Goal: Transaction & Acquisition: Purchase product/service

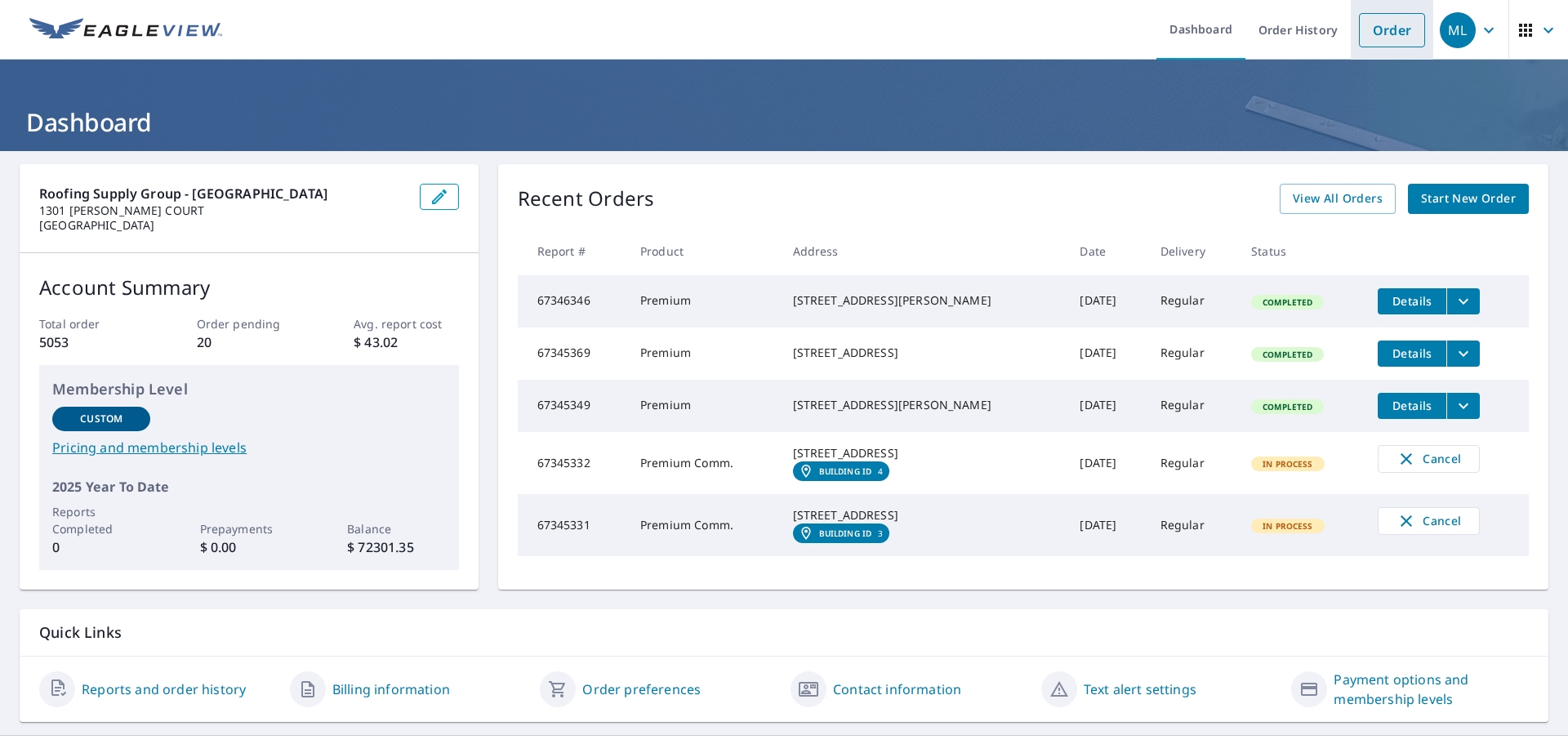
click at [1374, 16] on link "Order" at bounding box center [1392, 30] width 67 height 35
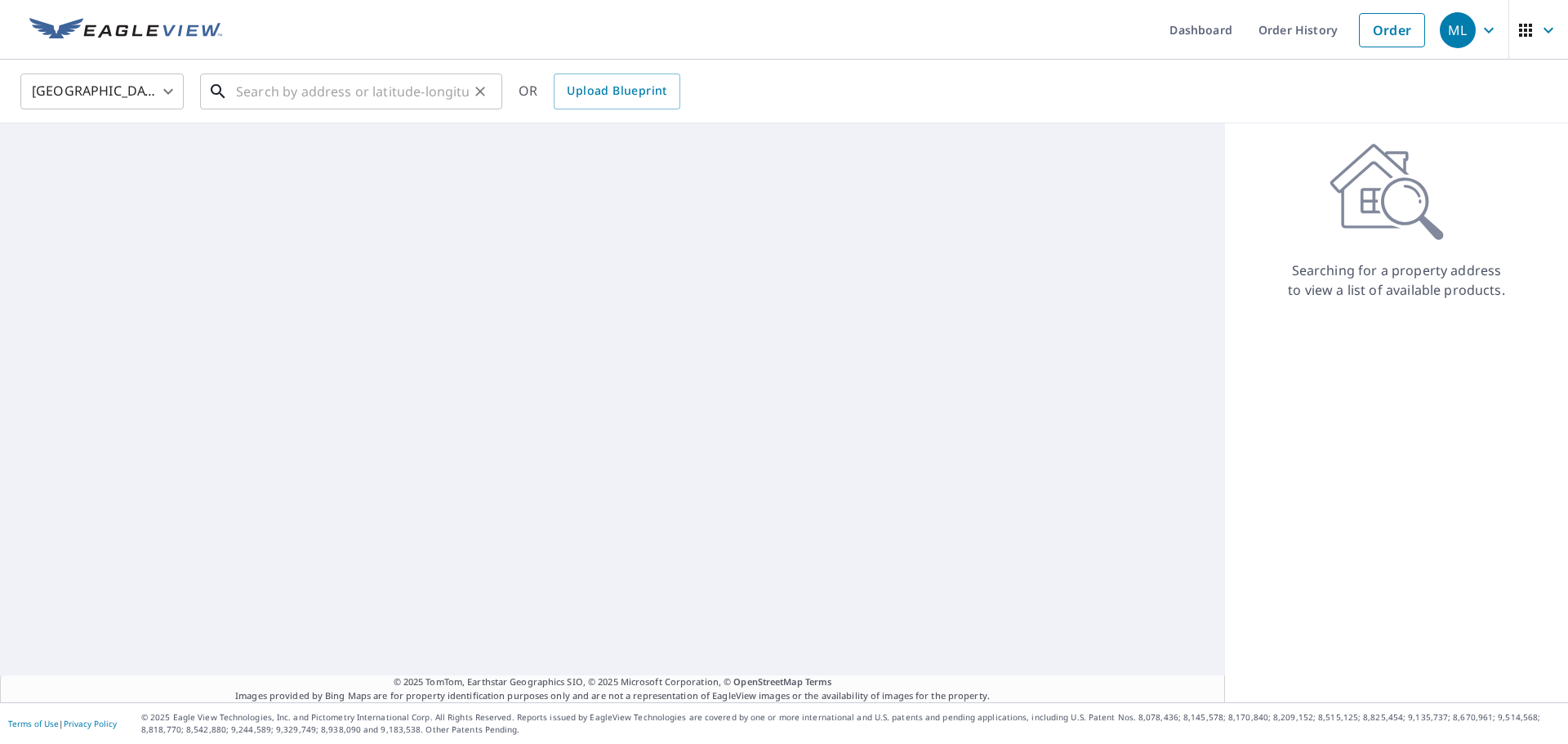
click at [373, 98] on input "text" at bounding box center [352, 91] width 233 height 46
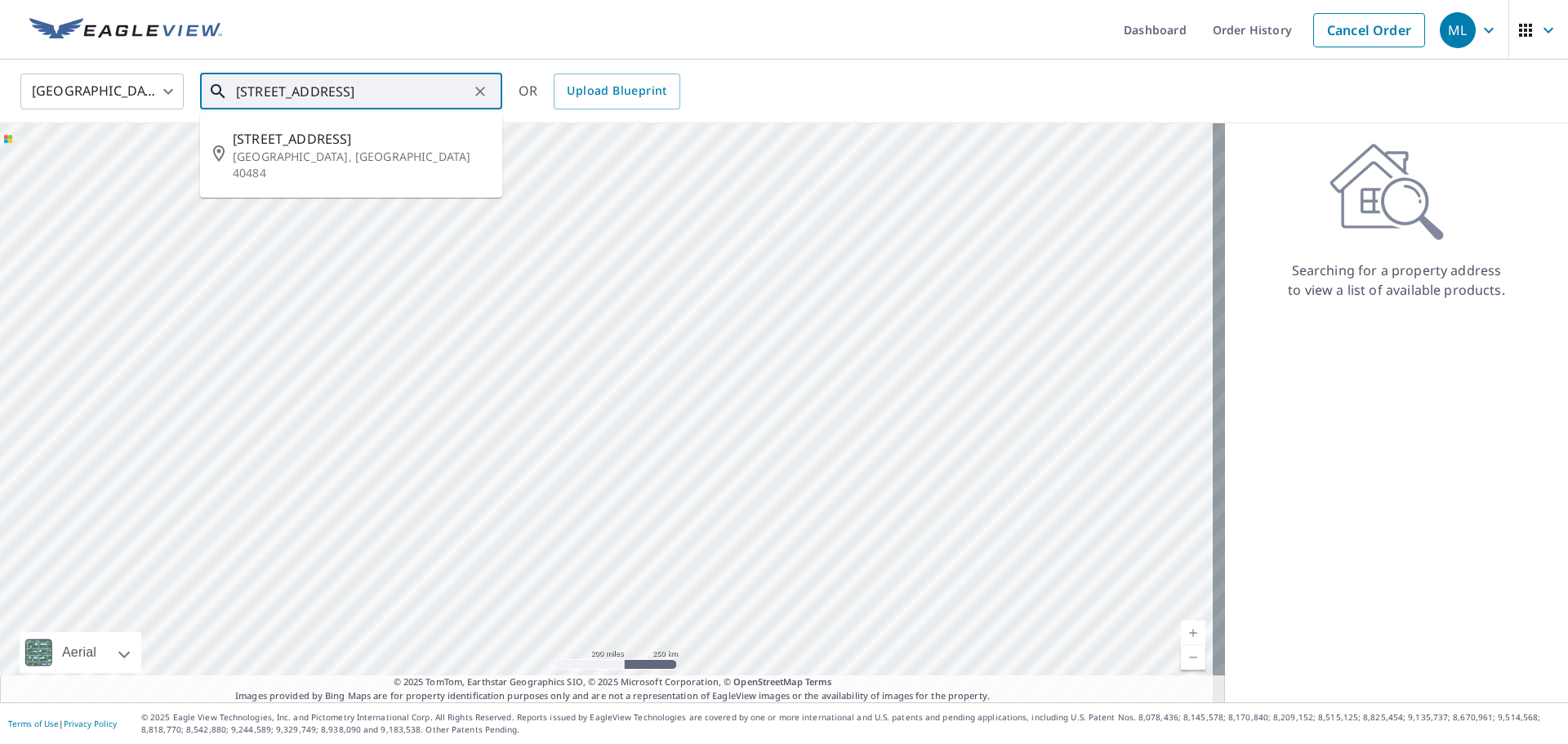
type input "[STREET_ADDRESS]"
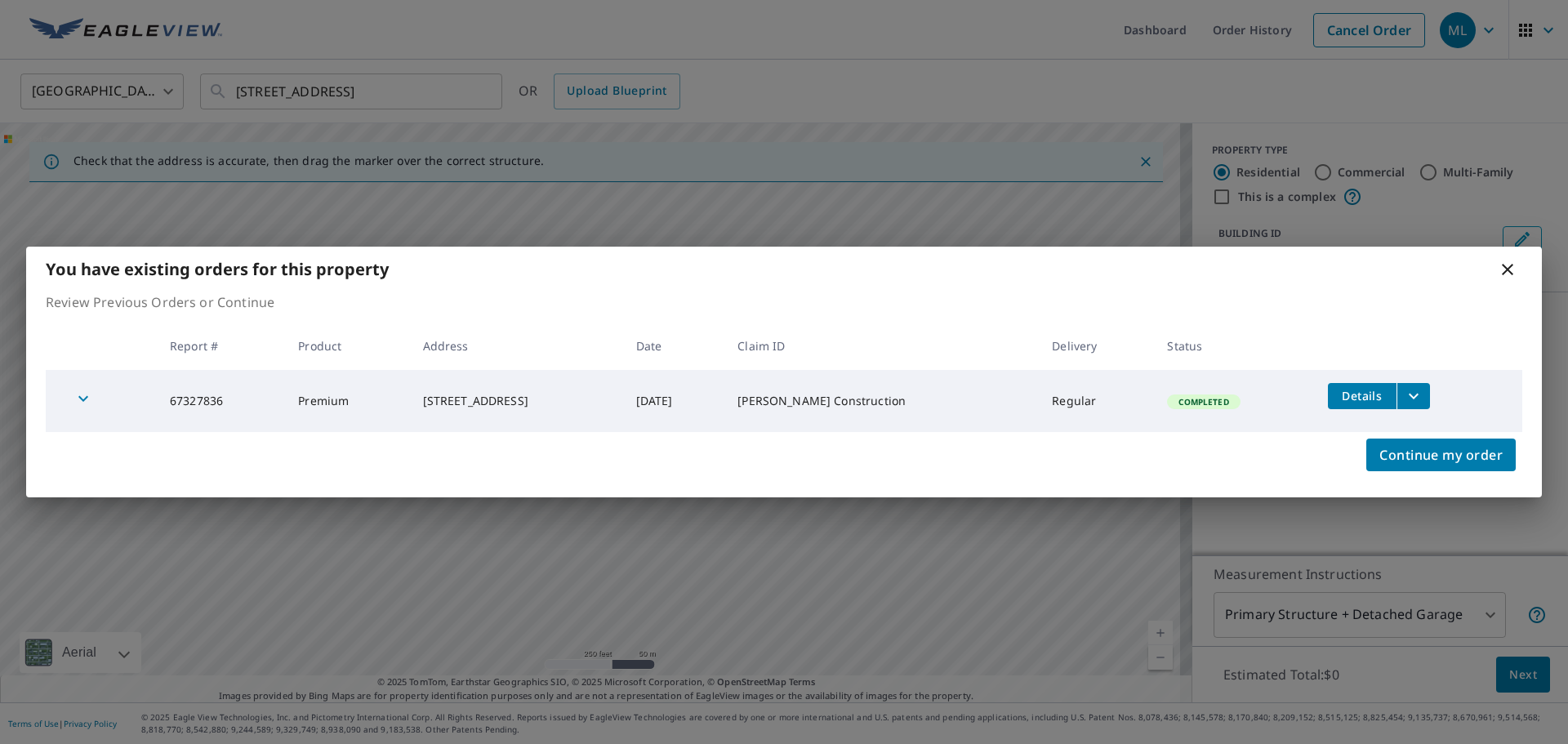
click at [1461, 471] on div "Continue my order" at bounding box center [784, 465] width 1516 height 66
drag, startPoint x: 1458, startPoint y: 464, endPoint x: 1349, endPoint y: 480, distance: 110.2
click at [1458, 463] on span "Continue my order" at bounding box center [1441, 455] width 124 height 22
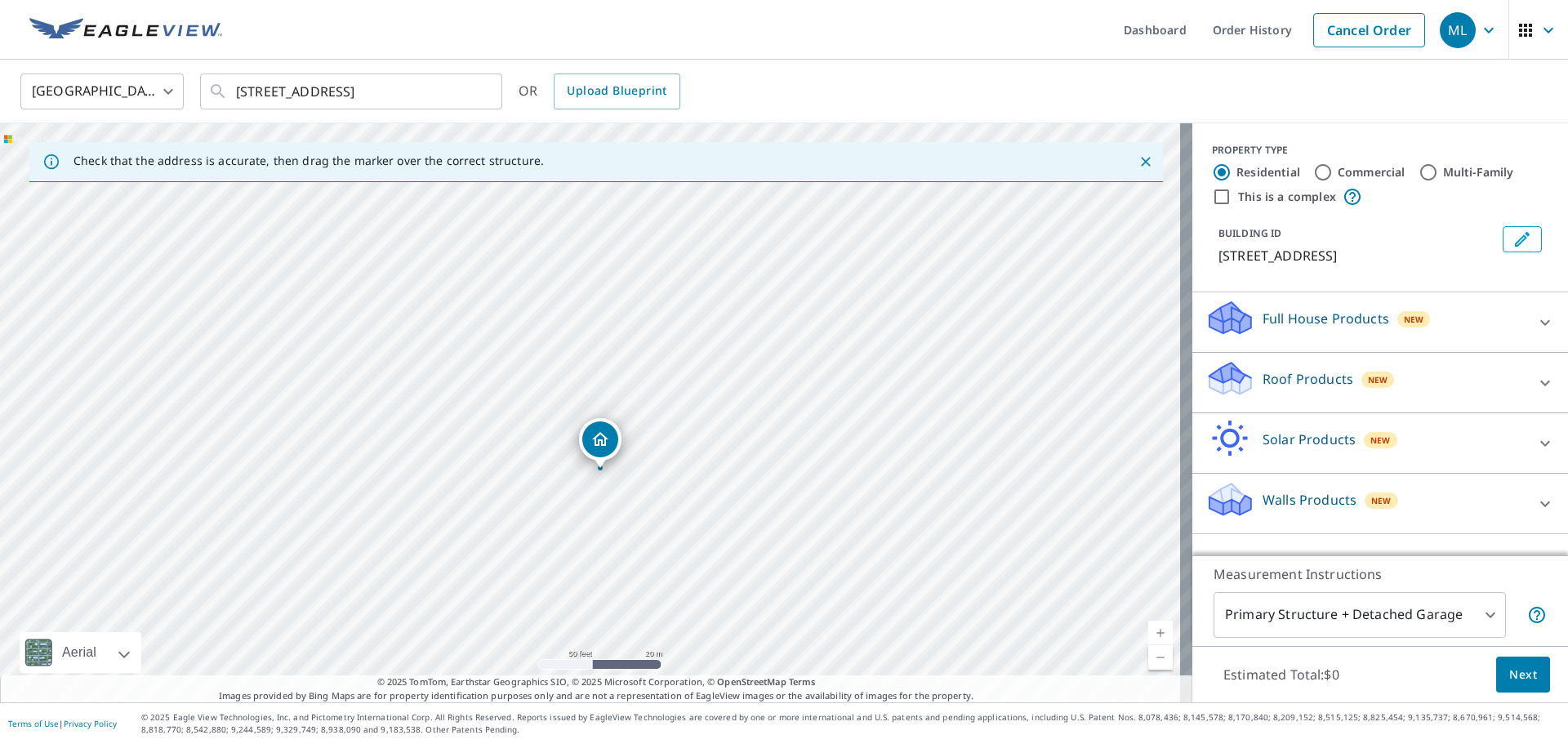
drag, startPoint x: 712, startPoint y: 391, endPoint x: 699, endPoint y: 450, distance: 60.4
click at [699, 450] on div "[STREET_ADDRESS]" at bounding box center [596, 413] width 1193 height 579
drag, startPoint x: 700, startPoint y: 439, endPoint x: 691, endPoint y: 483, distance: 44.9
click at [691, 483] on div "[STREET_ADDRESS]" at bounding box center [596, 413] width 1193 height 579
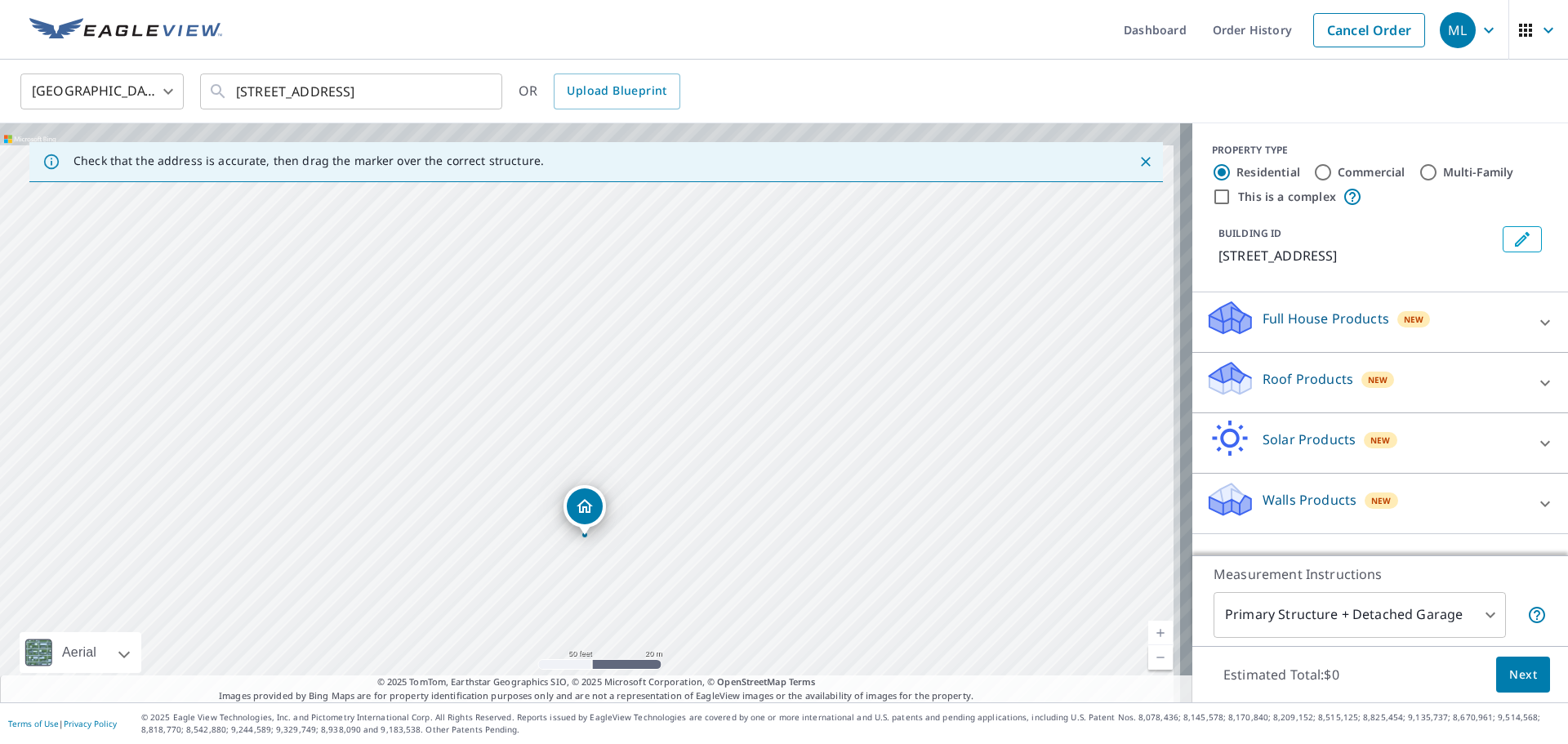
drag, startPoint x: 692, startPoint y: 481, endPoint x: 684, endPoint y: 507, distance: 27.2
click at [684, 507] on div "[STREET_ADDRESS]" at bounding box center [596, 413] width 1193 height 579
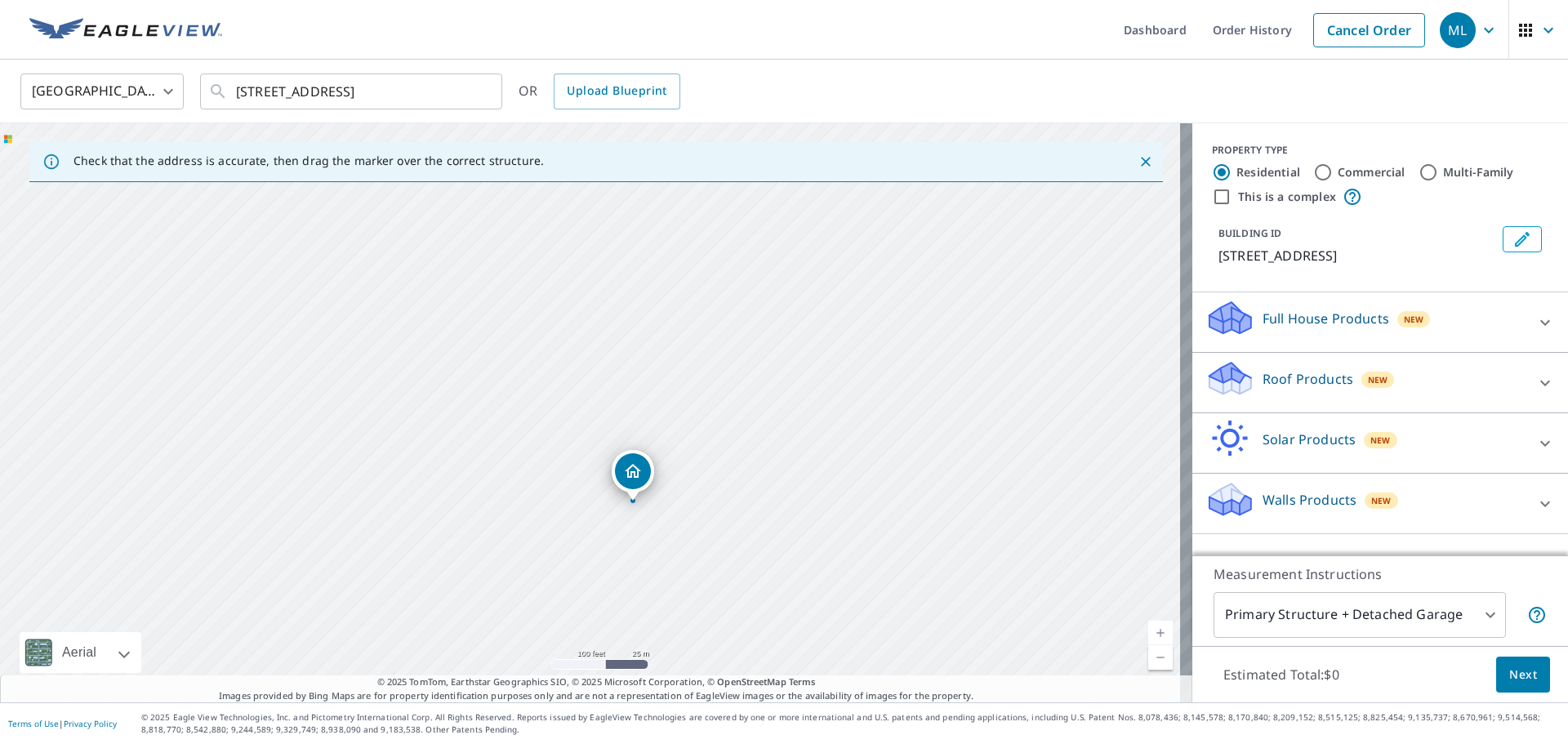
drag, startPoint x: 702, startPoint y: 570, endPoint x: 694, endPoint y: 455, distance: 115.3
click at [695, 451] on div "[STREET_ADDRESS]" at bounding box center [596, 413] width 1193 height 579
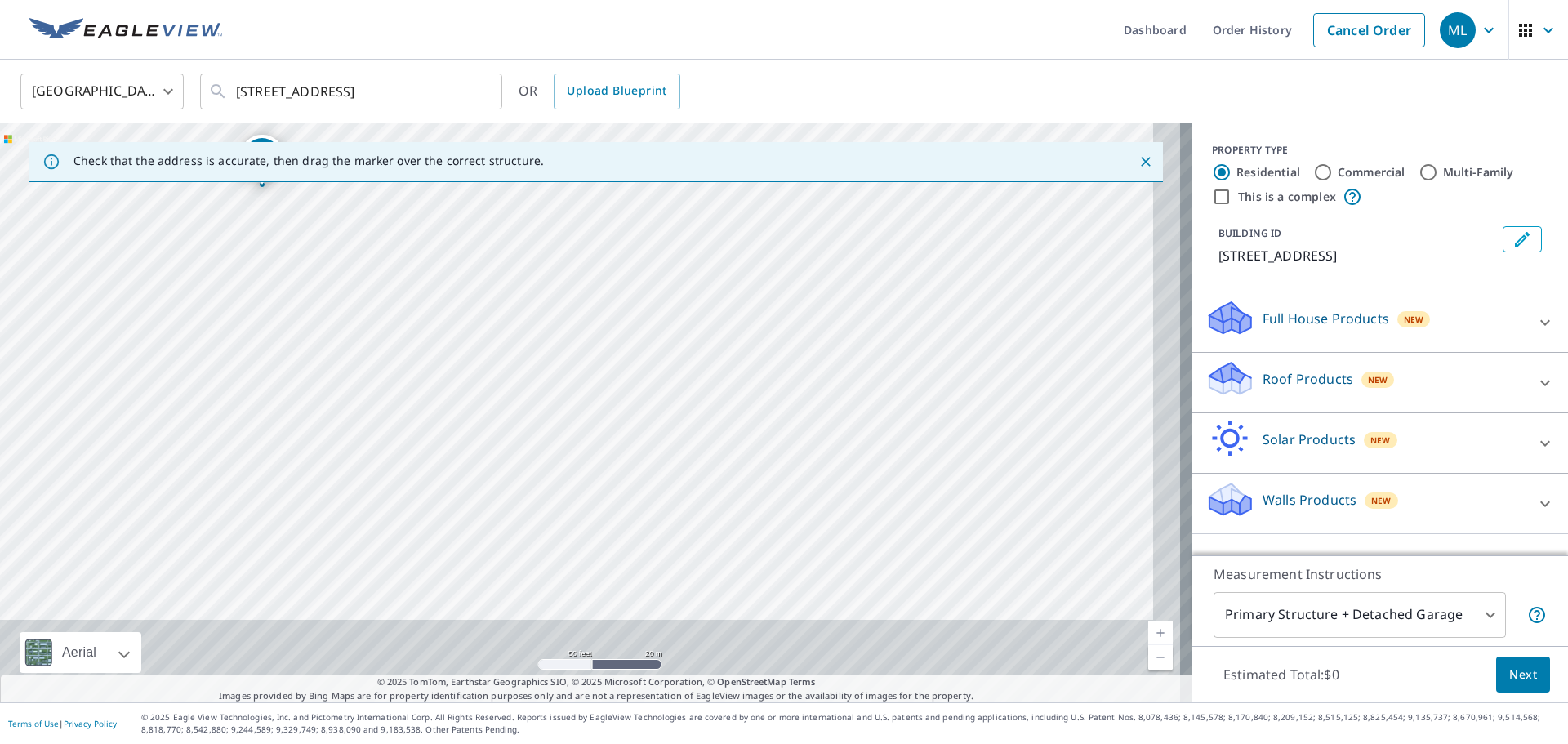
drag, startPoint x: 781, startPoint y: 498, endPoint x: 589, endPoint y: 326, distance: 257.8
click at [589, 326] on div "[STREET_ADDRESS]" at bounding box center [596, 413] width 1193 height 579
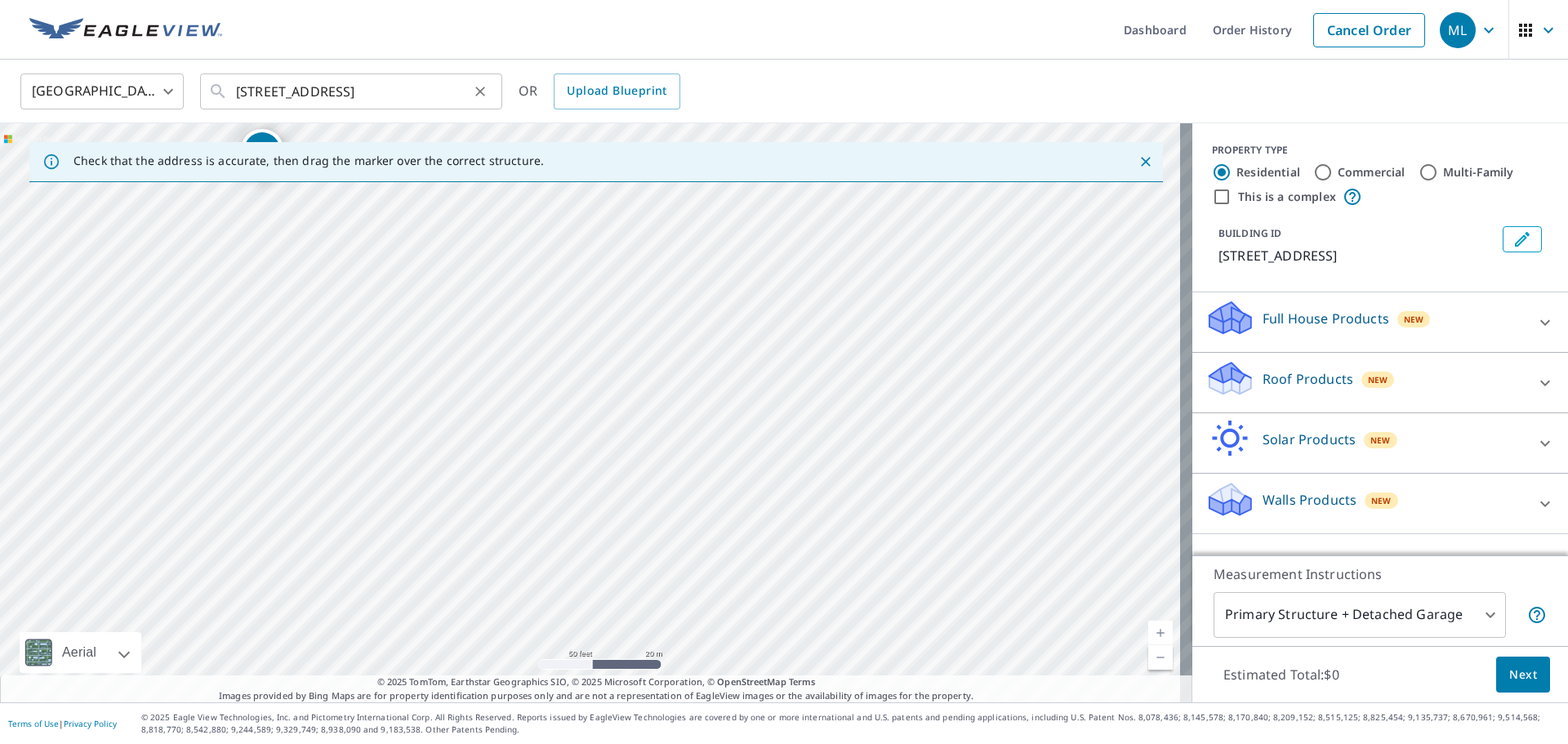
click at [277, 95] on div "[STREET_ADDRESS] ​" at bounding box center [352, 92] width 303 height 36
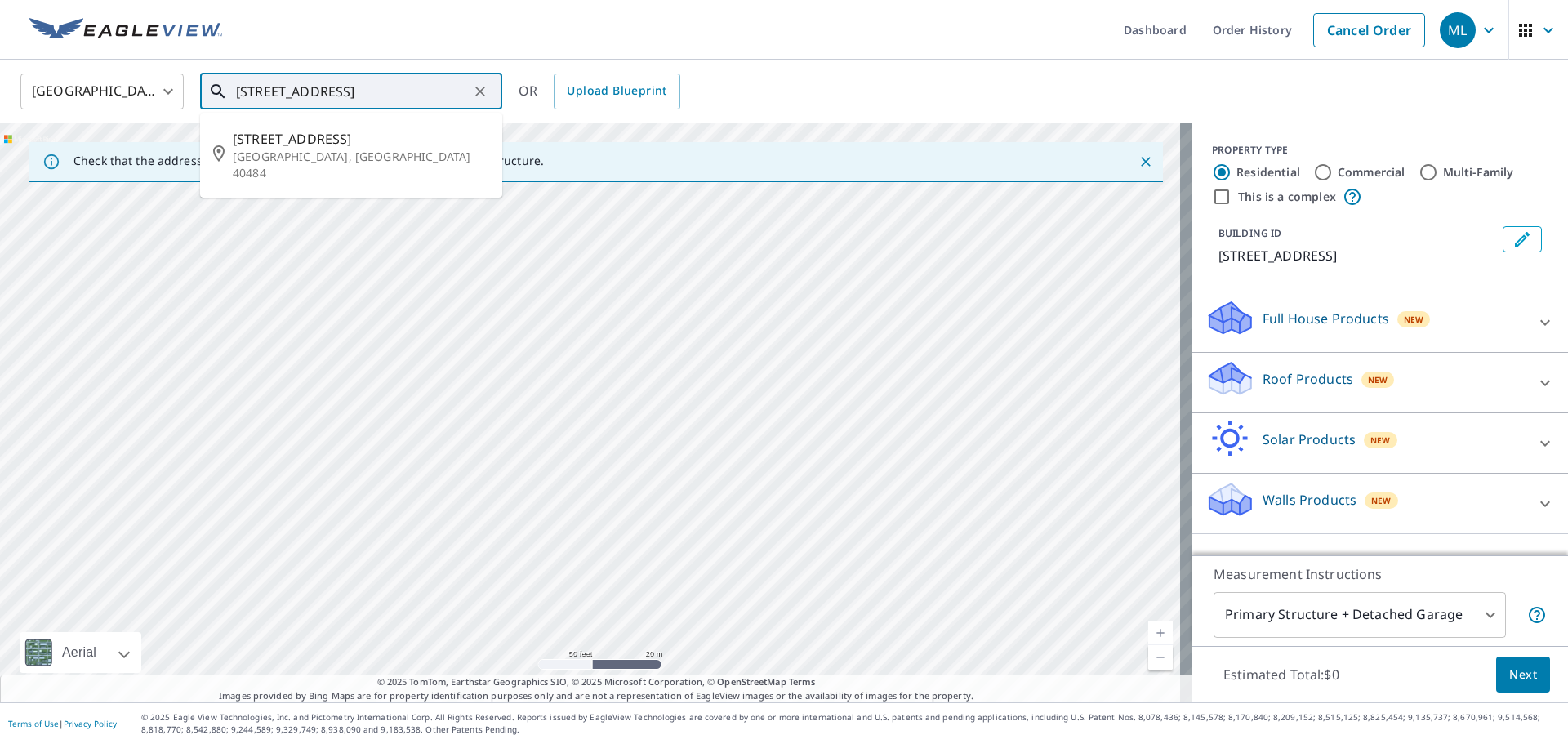
drag, startPoint x: 238, startPoint y: 93, endPoint x: 339, endPoint y: 97, distance: 101.1
click at [339, 97] on input "[STREET_ADDRESS]" at bounding box center [352, 91] width 233 height 46
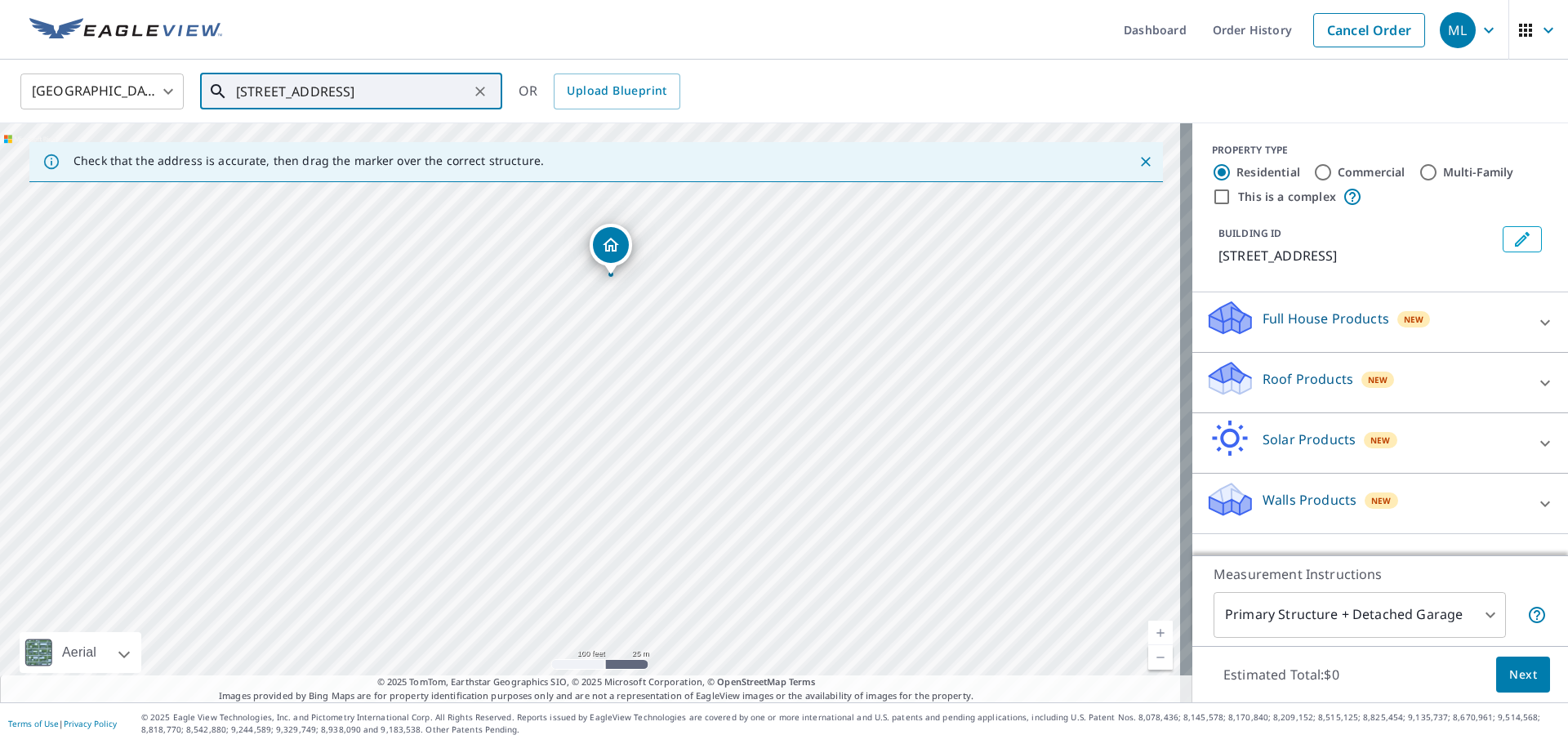
drag, startPoint x: 545, startPoint y: 432, endPoint x: 621, endPoint y: 318, distance: 137.0
click at [621, 318] on div "[STREET_ADDRESS]" at bounding box center [596, 413] width 1193 height 579
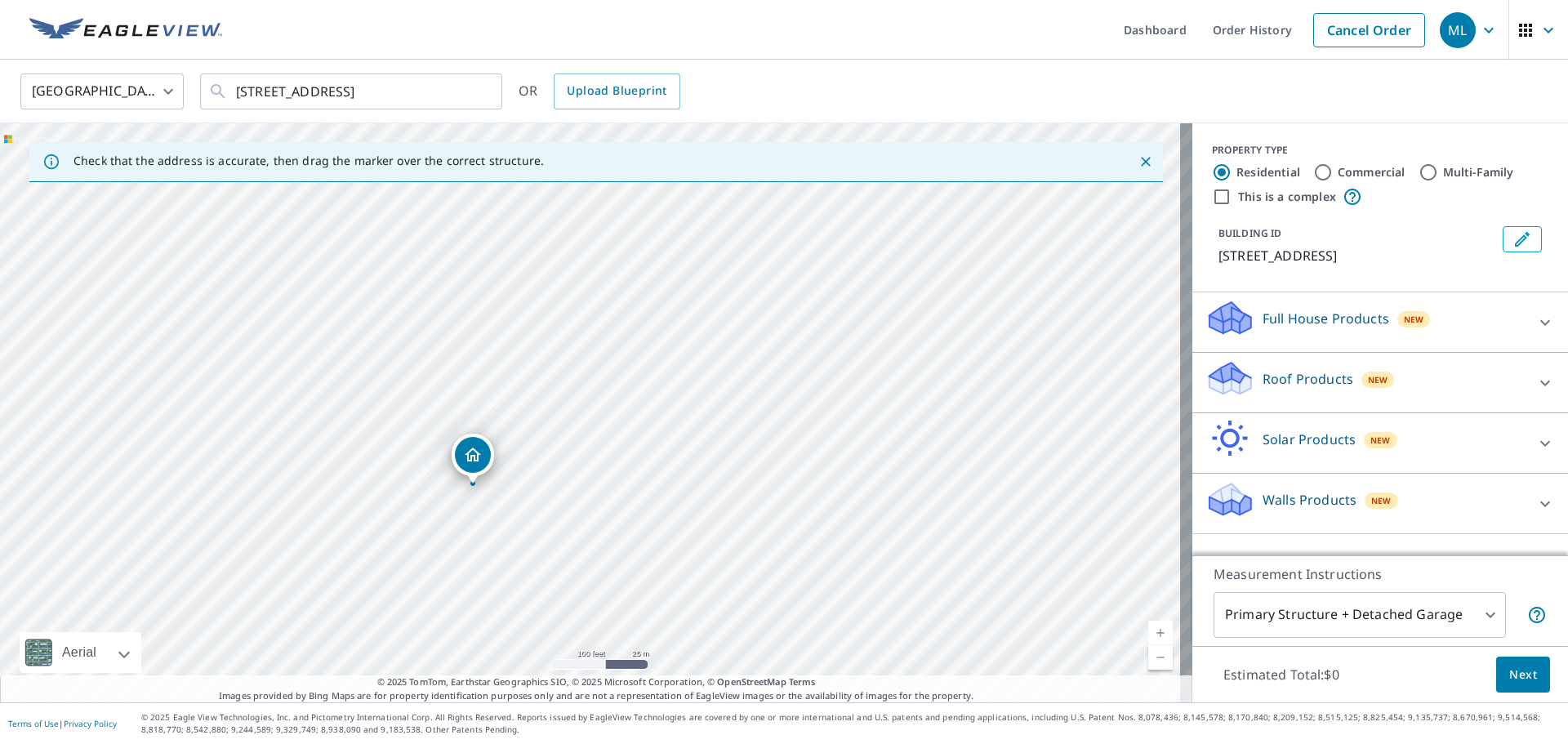
drag, startPoint x: 534, startPoint y: 414, endPoint x: 473, endPoint y: 442, distance: 67.1
drag, startPoint x: 587, startPoint y: 384, endPoint x: 616, endPoint y: 334, distance: 57.8
drag, startPoint x: 596, startPoint y: 381, endPoint x: 654, endPoint y: 338, distance: 72.2
drag, startPoint x: 570, startPoint y: 400, endPoint x: 488, endPoint y: 471, distance: 108.5
click at [1291, 376] on p "Roof Products" at bounding box center [1308, 378] width 91 height 20
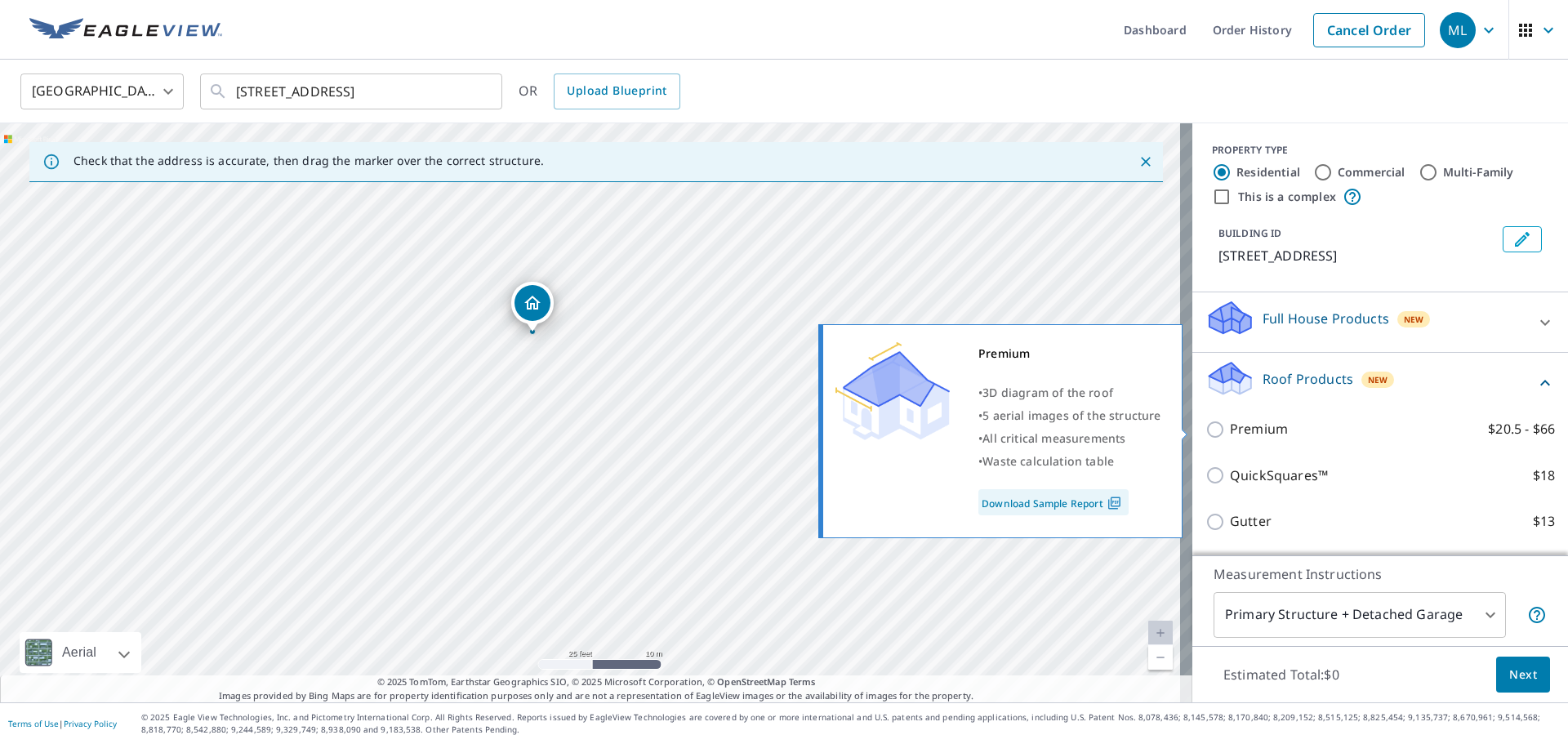
click at [1240, 429] on p "Premium" at bounding box center [1259, 429] width 58 height 21
click at [1230, 429] on input "Premium $20.5 - $66" at bounding box center [1218, 429] width 24 height 20
checkbox input "true"
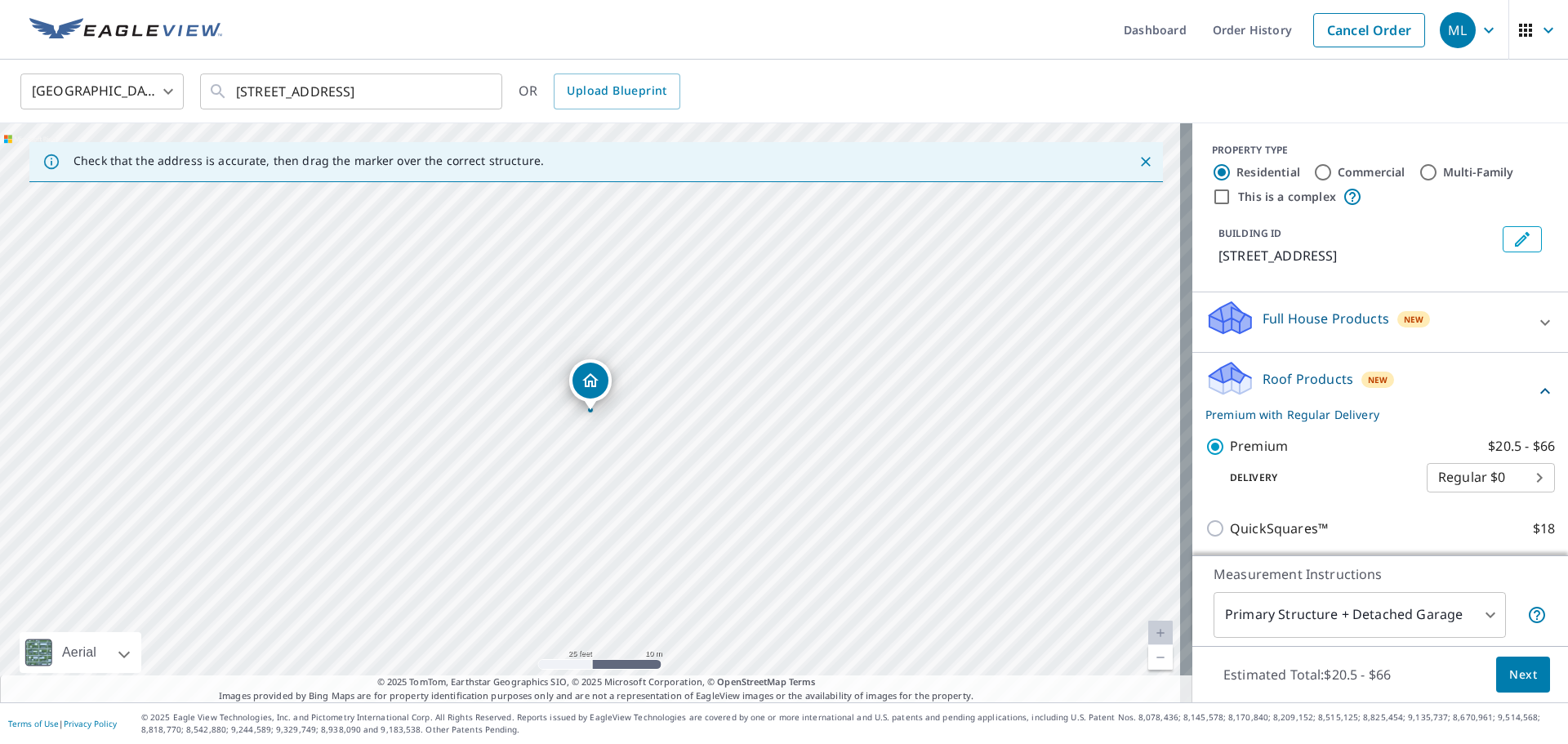
click at [1509, 675] on span "Next" at bounding box center [1523, 675] width 28 height 21
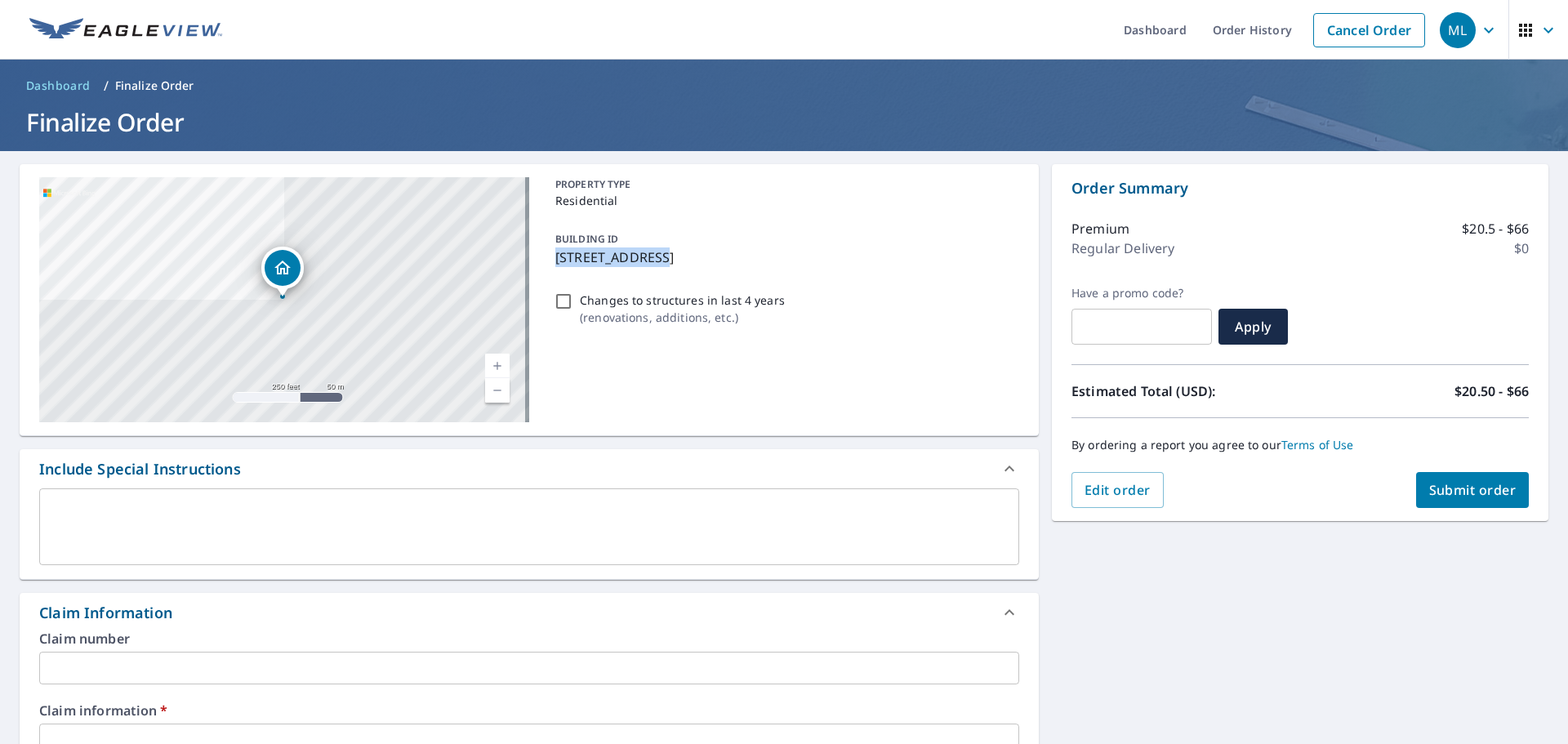
drag, startPoint x: 567, startPoint y: 258, endPoint x: 644, endPoint y: 258, distance: 77.0
click at [644, 258] on p "[STREET_ADDRESS]" at bounding box center [784, 257] width 457 height 20
checkbox input "true"
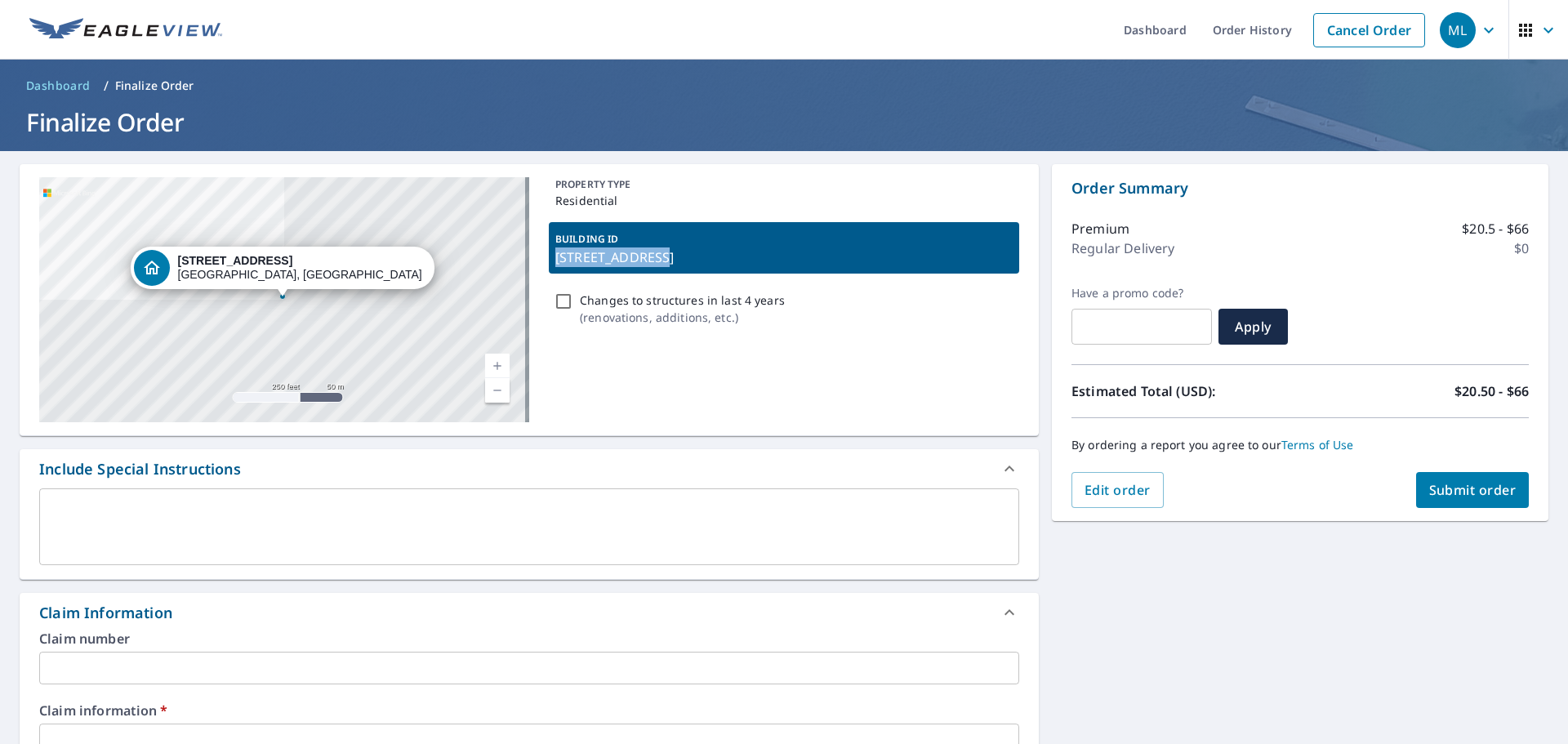
copy p "[STREET_ADDRESS]"
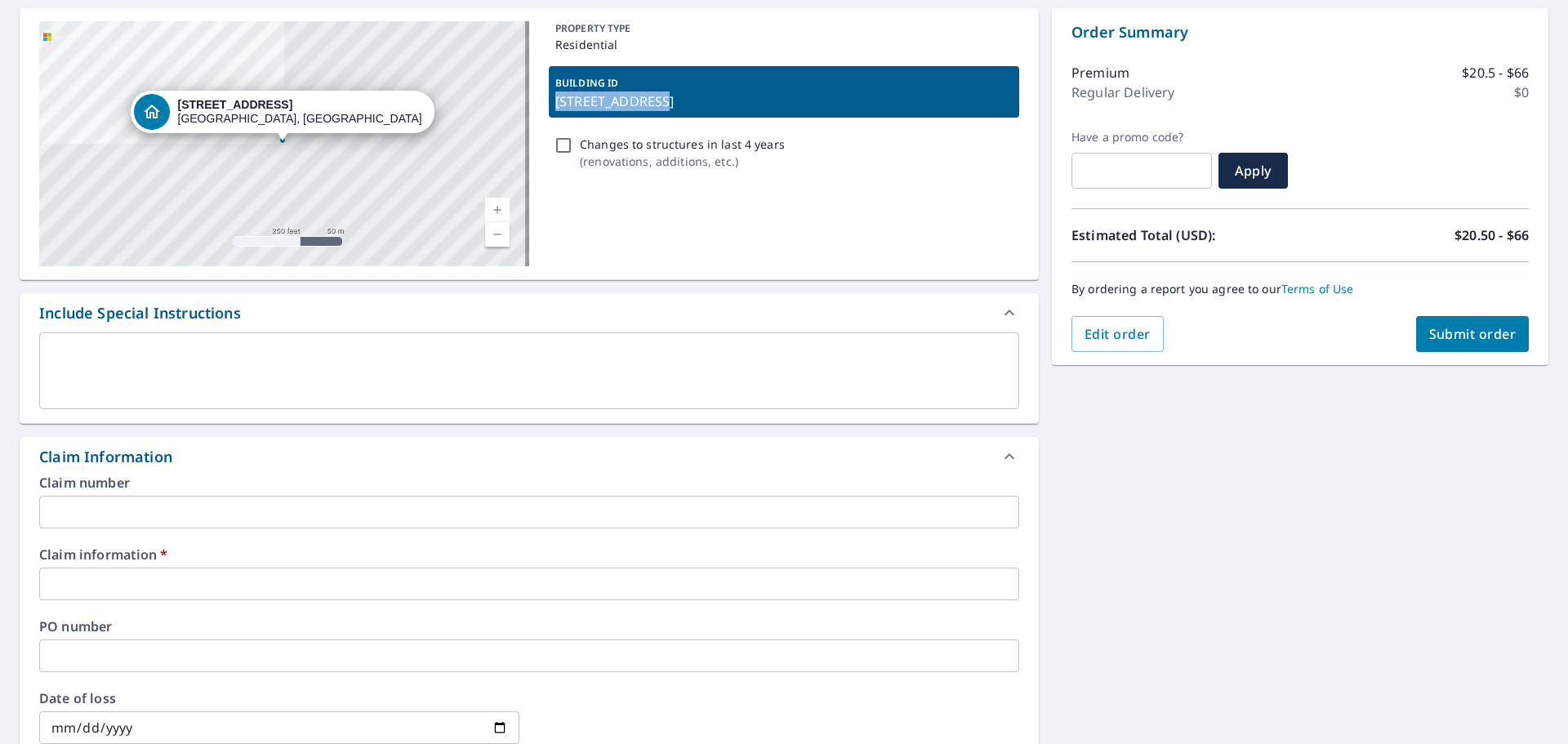
scroll to position [163, 0]
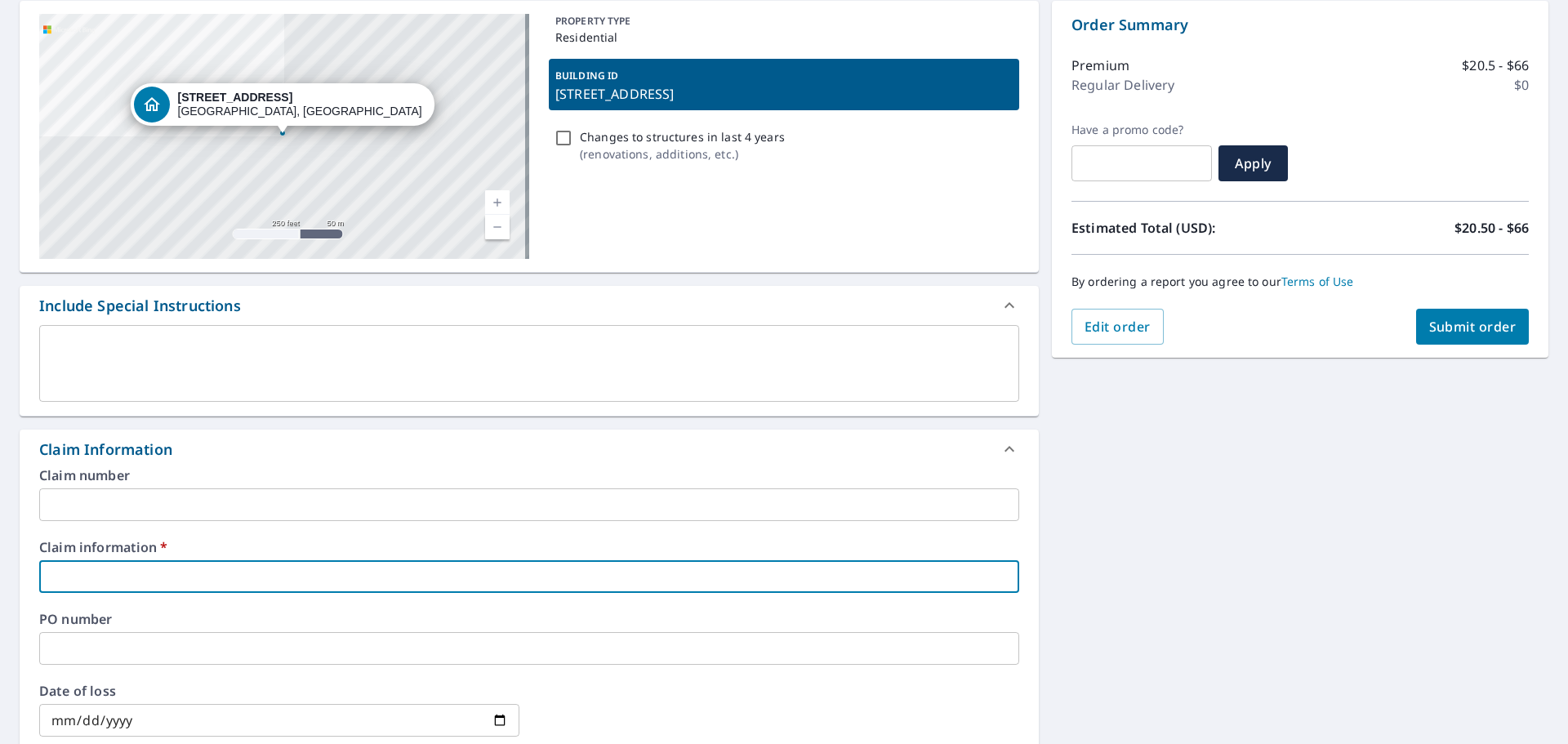
click at [276, 564] on input "text" at bounding box center [529, 576] width 980 height 33
paste input "[STREET_ADDRESS]"
type input "[STREET_ADDRESS]"
checkbox input "true"
type input "[STREET_ADDRESS]"
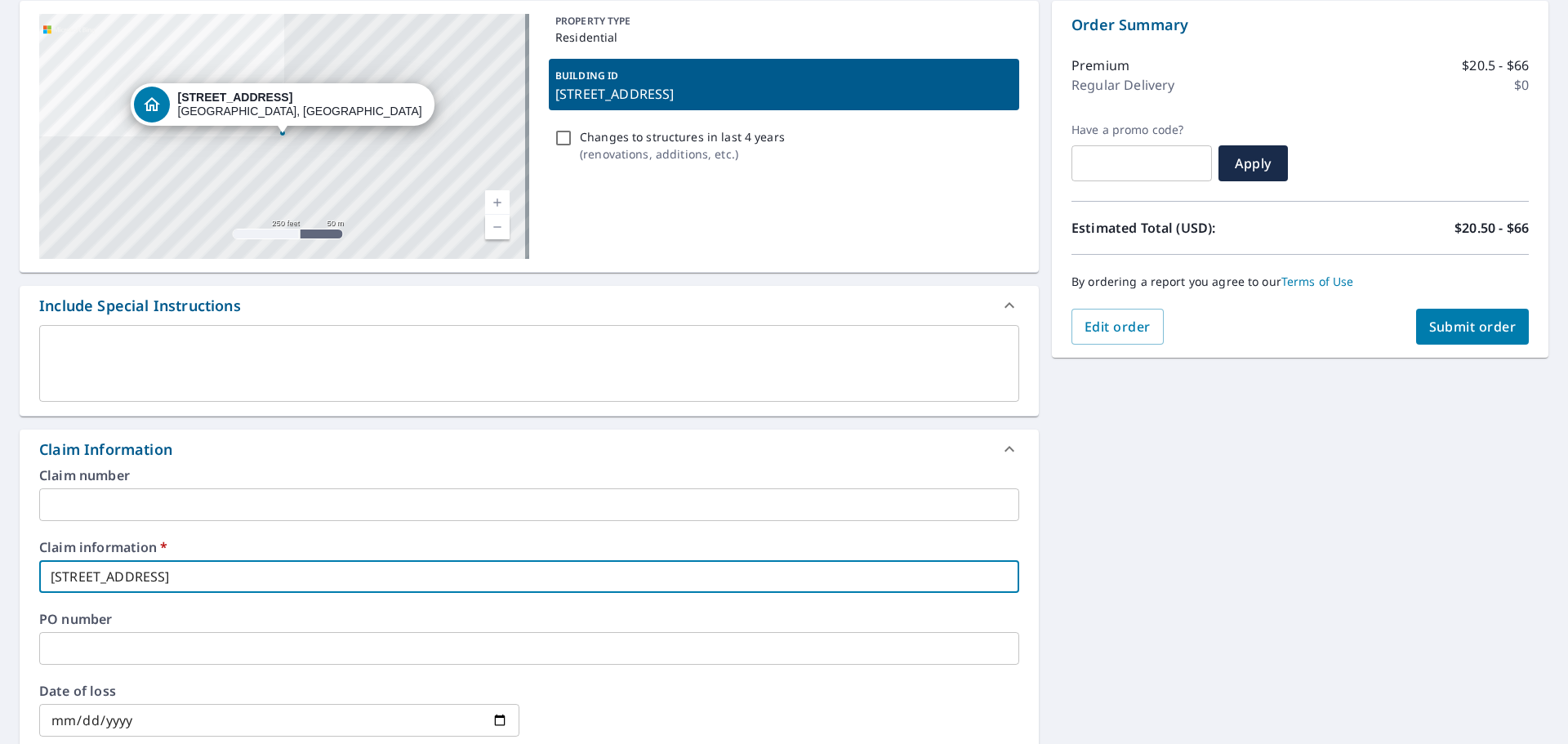
click at [248, 516] on input "text" at bounding box center [529, 505] width 980 height 33
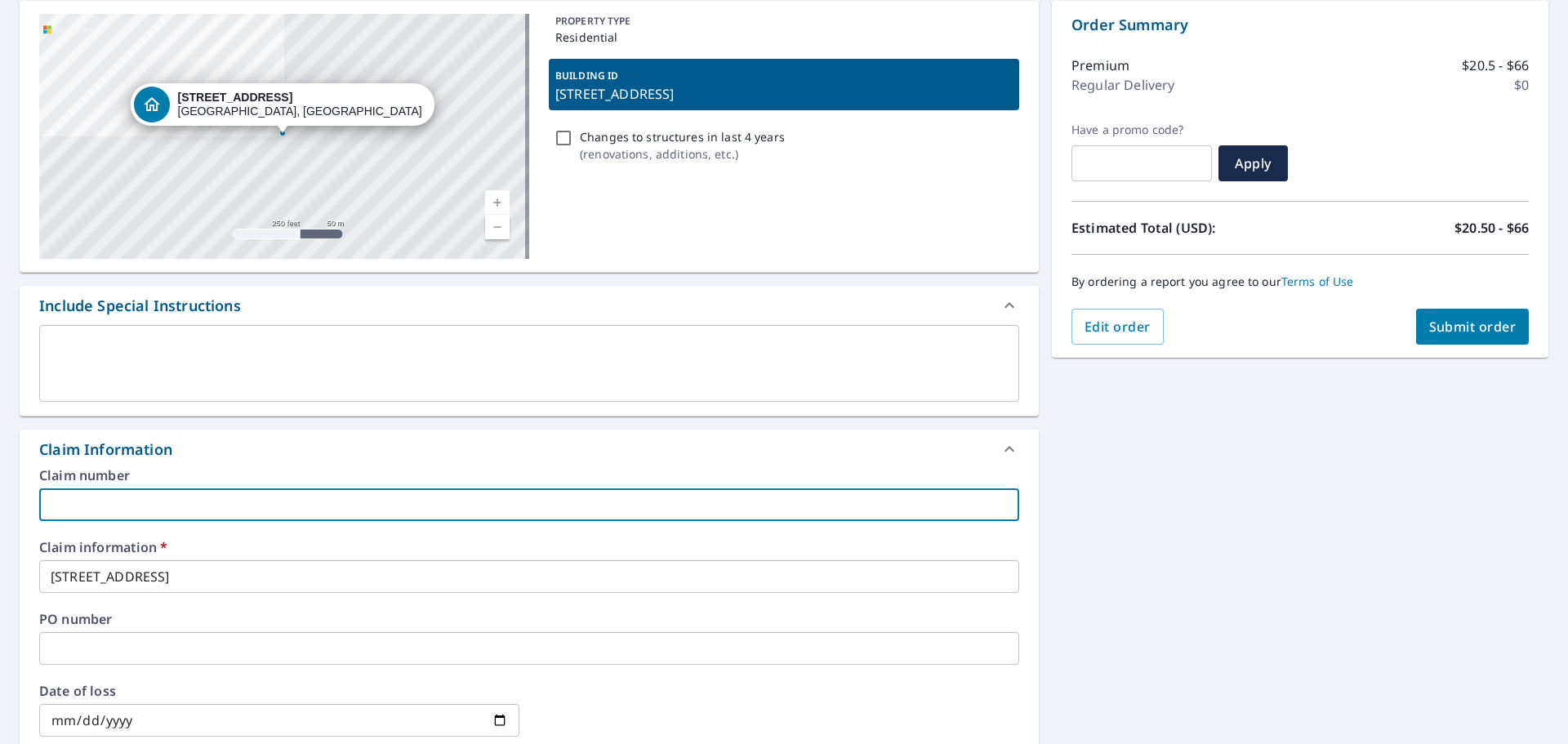
type input "[PERSON_NAME] Construction"
checkbox input "true"
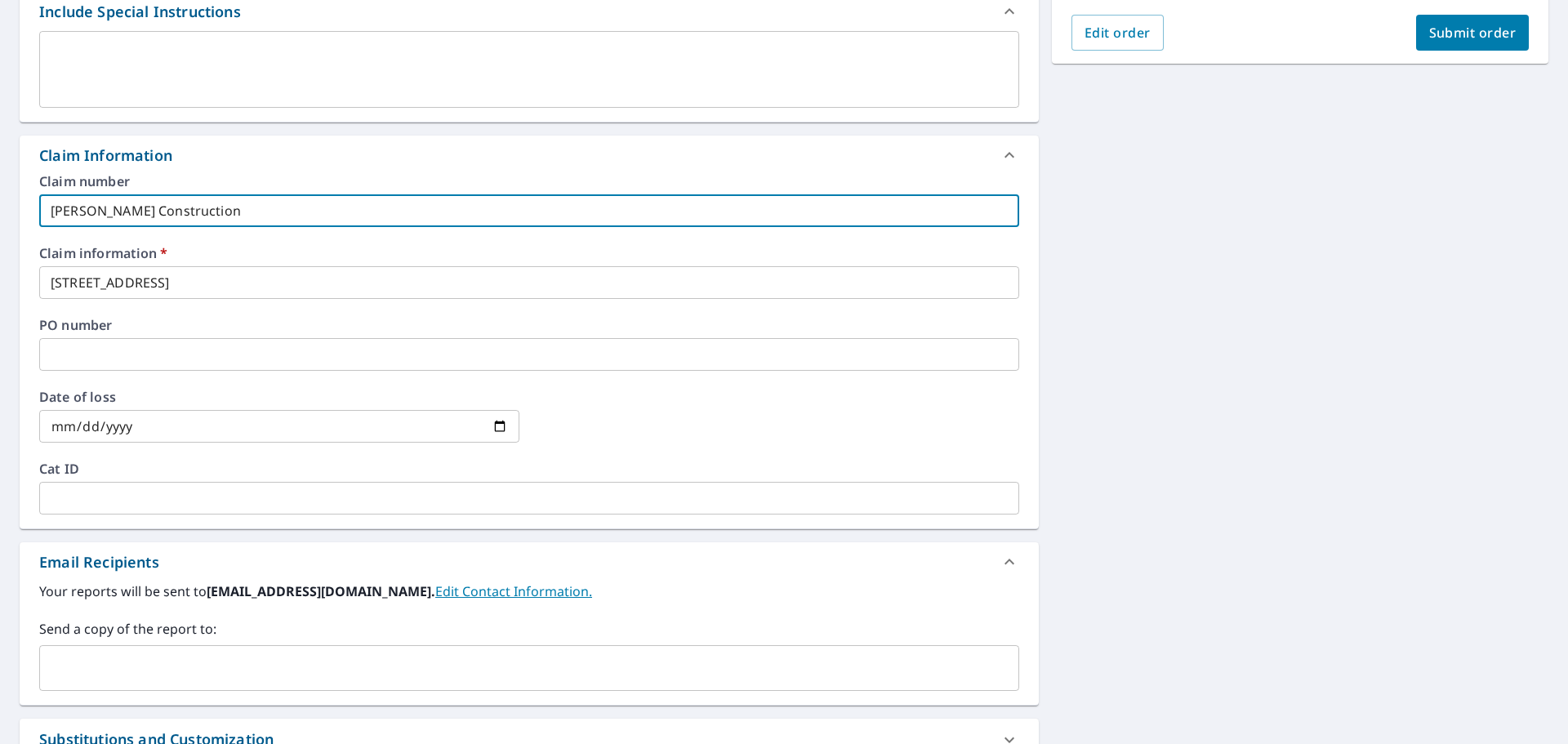
scroll to position [490, 0]
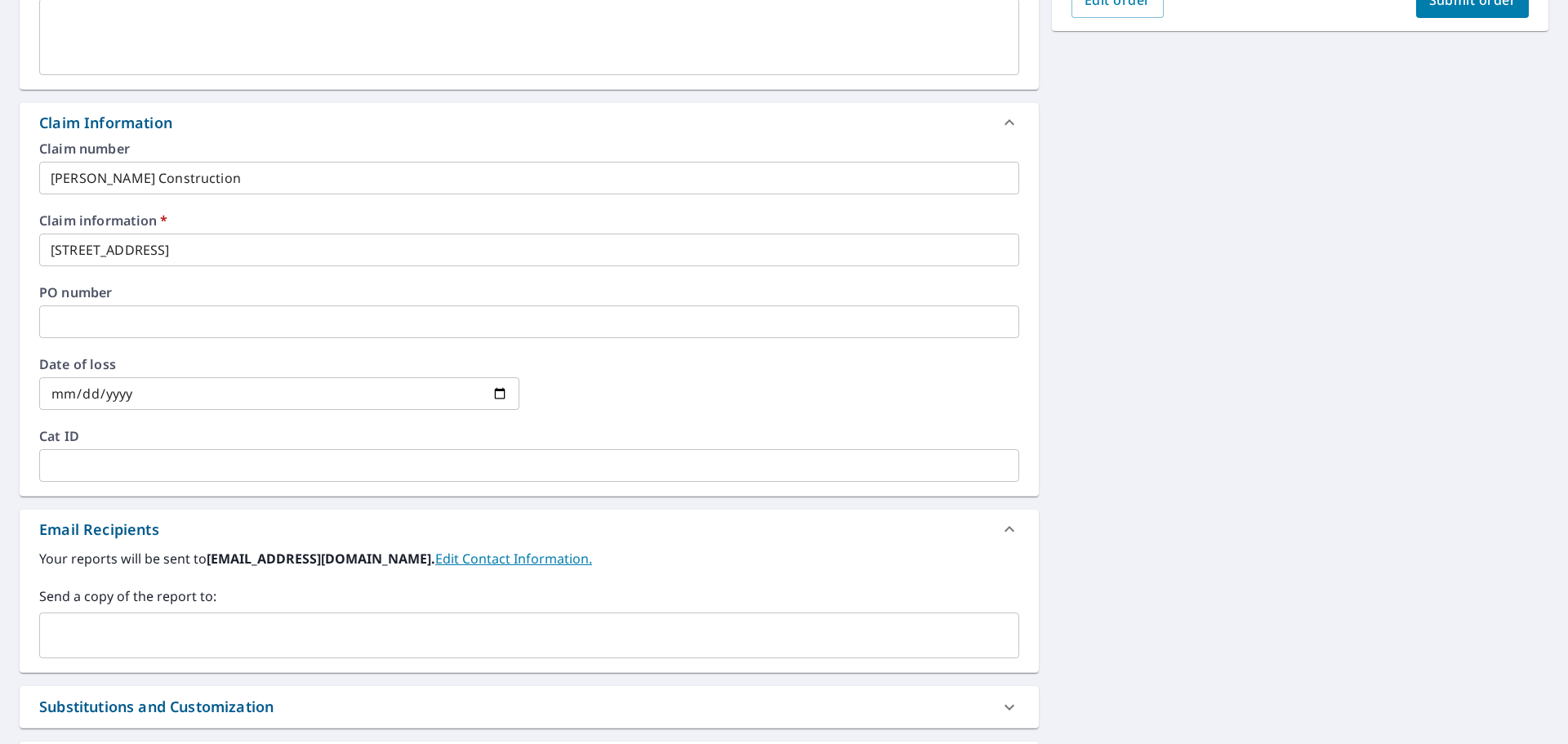
drag, startPoint x: 230, startPoint y: 659, endPoint x: 234, endPoint y: 643, distance: 16.5
click at [233, 652] on div "Your reports will be sent to [EMAIL_ADDRESS][DOMAIN_NAME]. Edit Contact Informa…" at bounding box center [529, 610] width 1019 height 124
click at [234, 636] on input "text" at bounding box center [517, 635] width 941 height 31
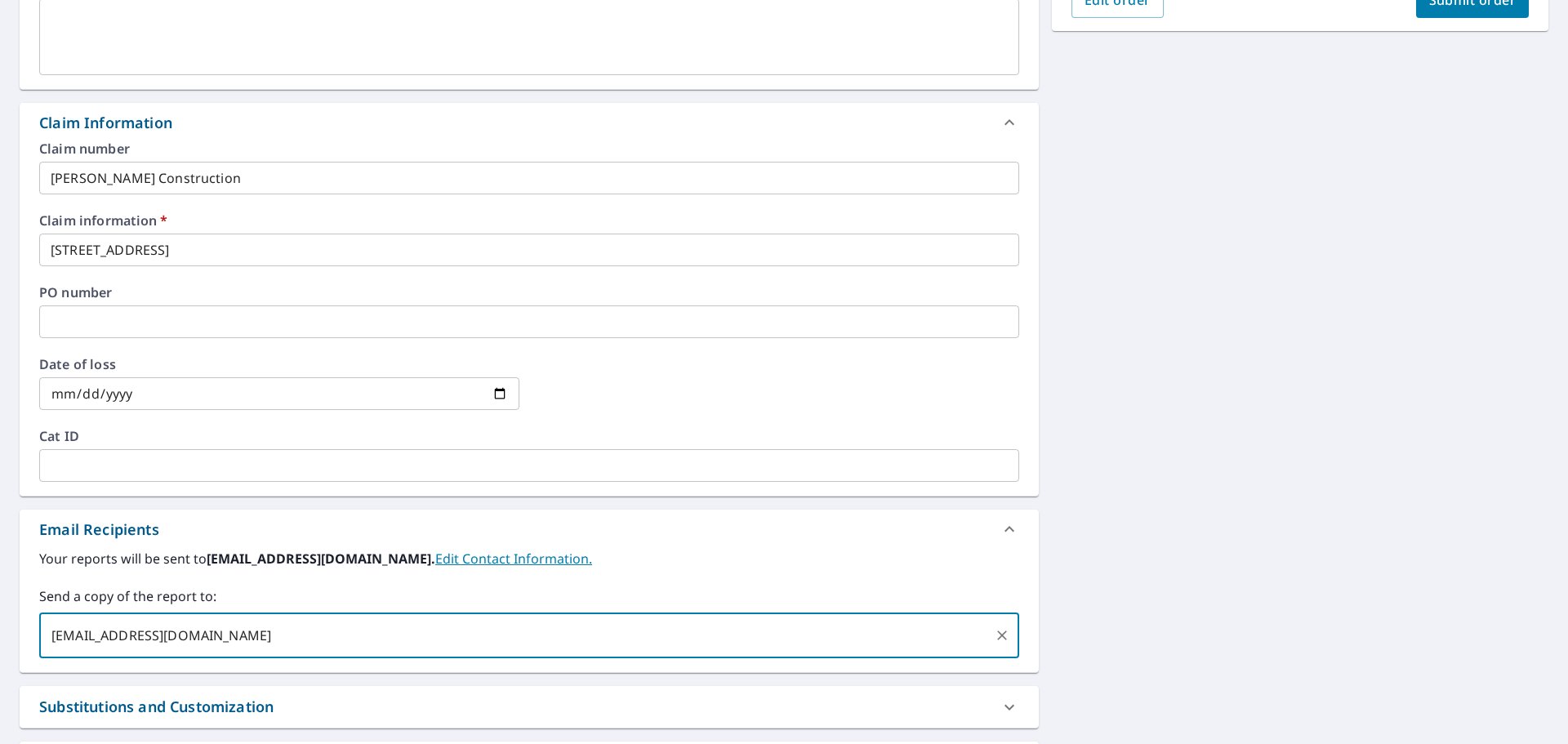
type input "[EMAIL_ADDRESS][DOMAIN_NAME]"
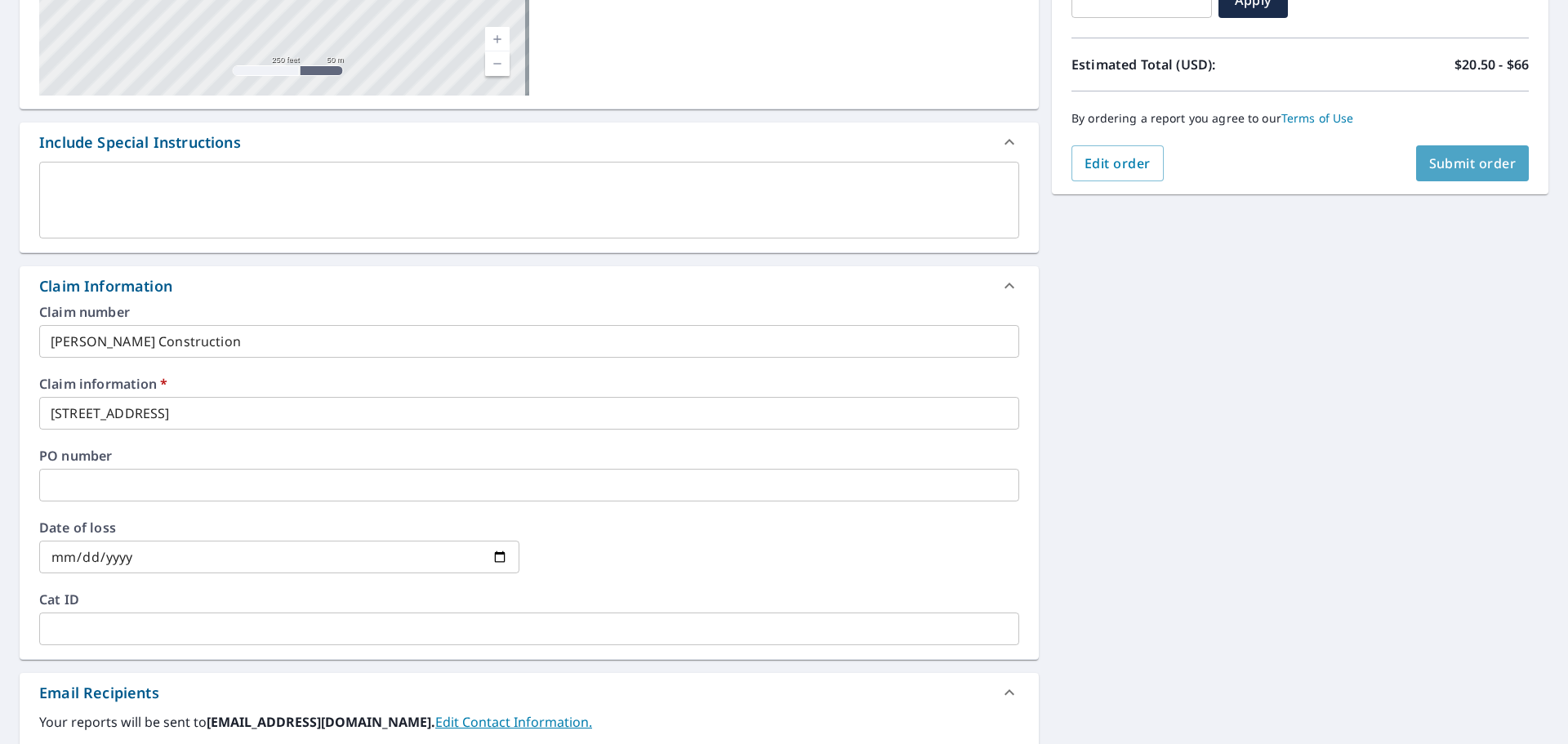
click at [1493, 178] on button "Submit order" at bounding box center [1473, 163] width 113 height 36
checkbox input "true"
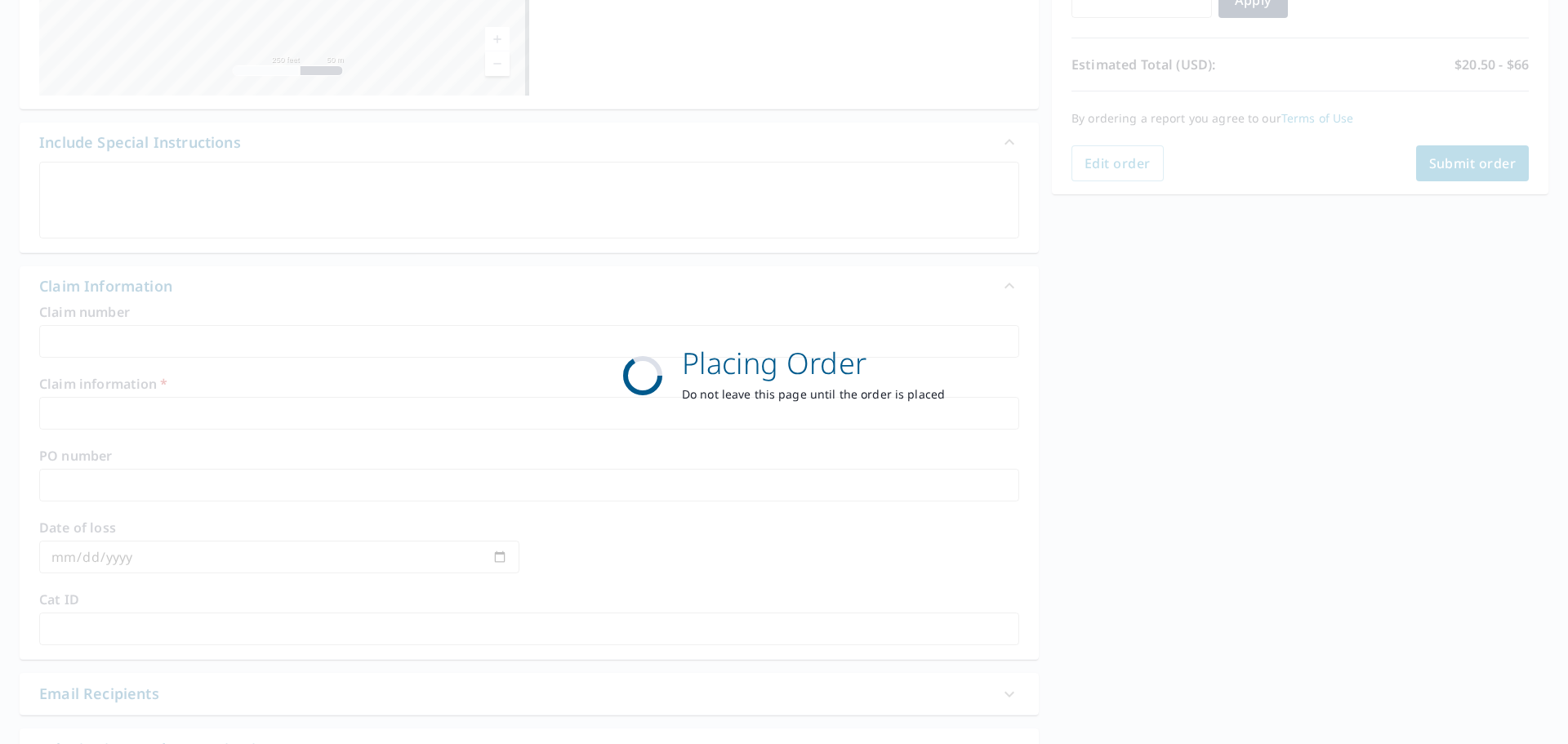
scroll to position [217, 0]
